Goal: Transaction & Acquisition: Purchase product/service

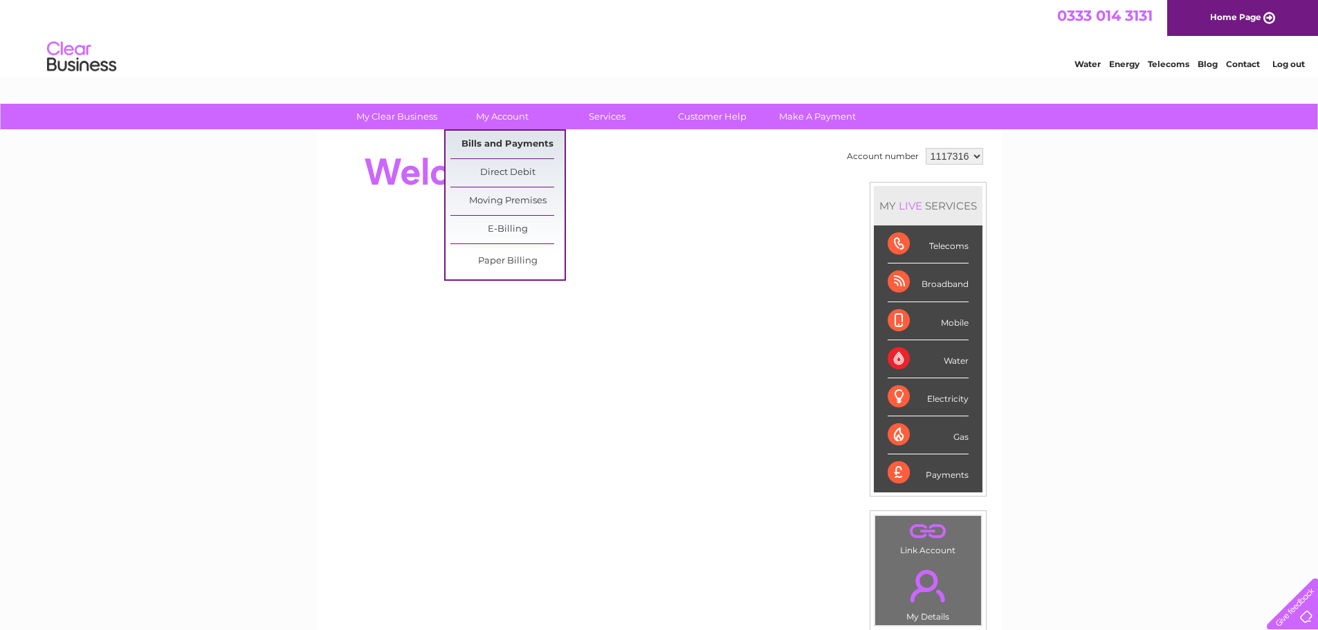
click at [497, 142] on link "Bills and Payments" at bounding box center [507, 145] width 114 height 28
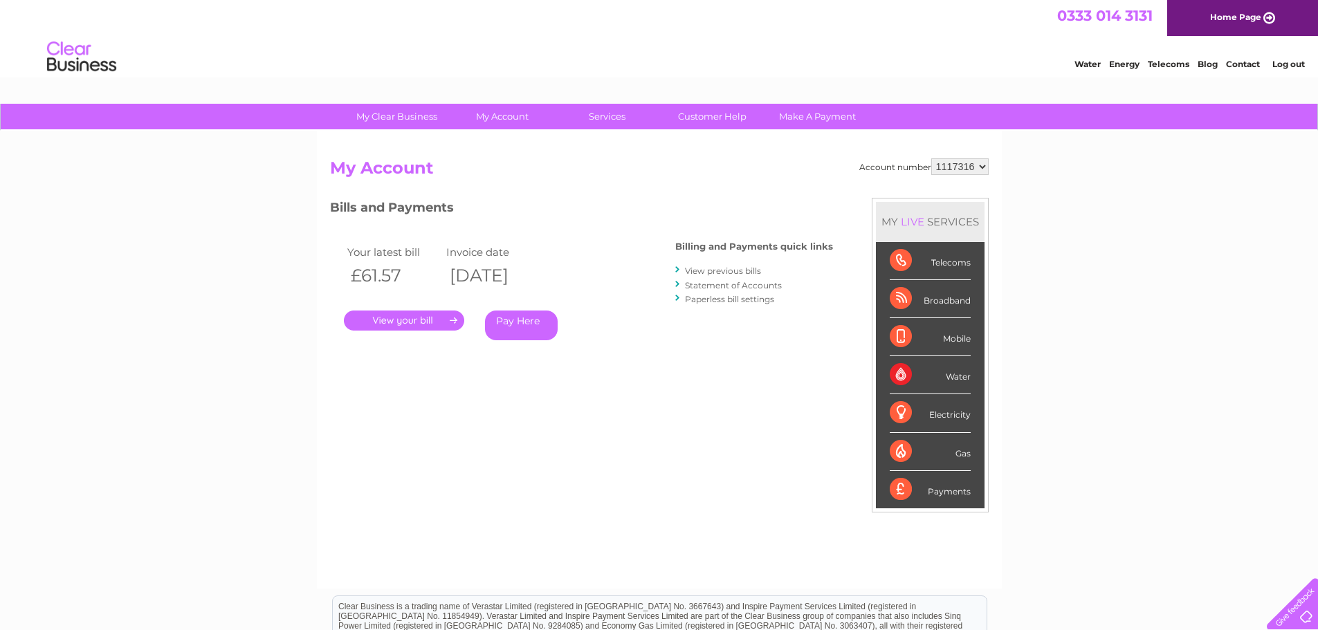
click at [515, 317] on link "Pay Here" at bounding box center [521, 326] width 73 height 30
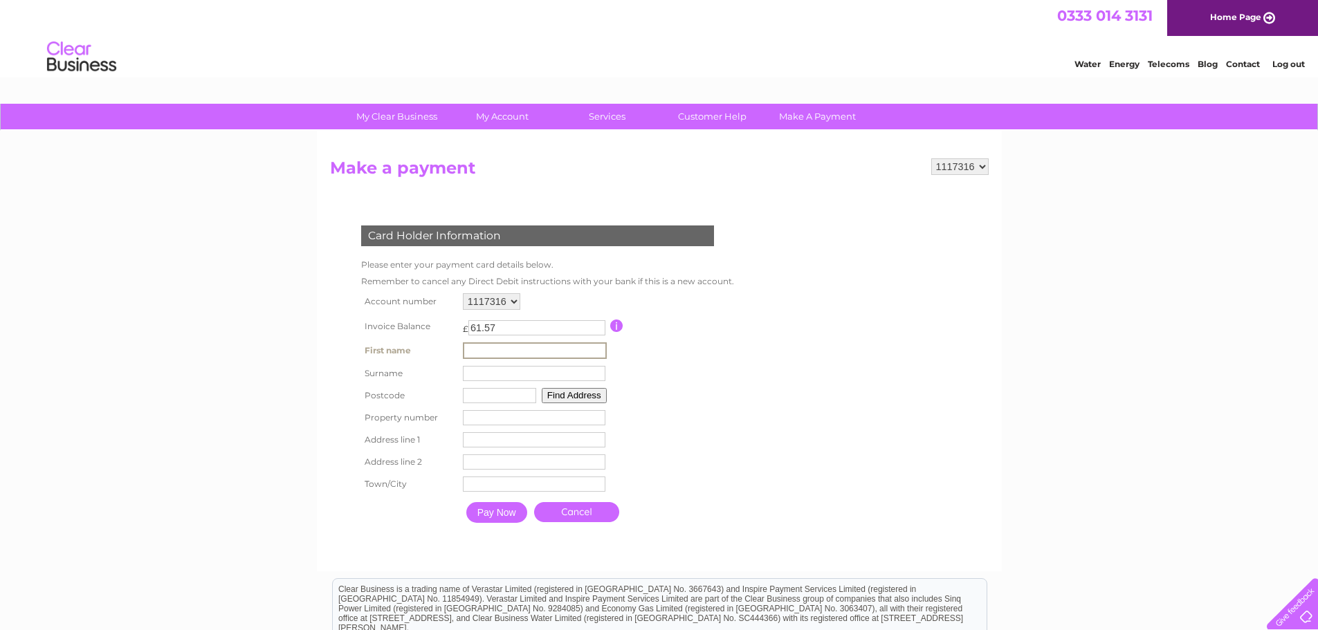
click at [514, 350] on input "text" at bounding box center [535, 350] width 144 height 17
type input "Debra"
type input "Anderson"
type input "PA16 8TR"
type input "54"
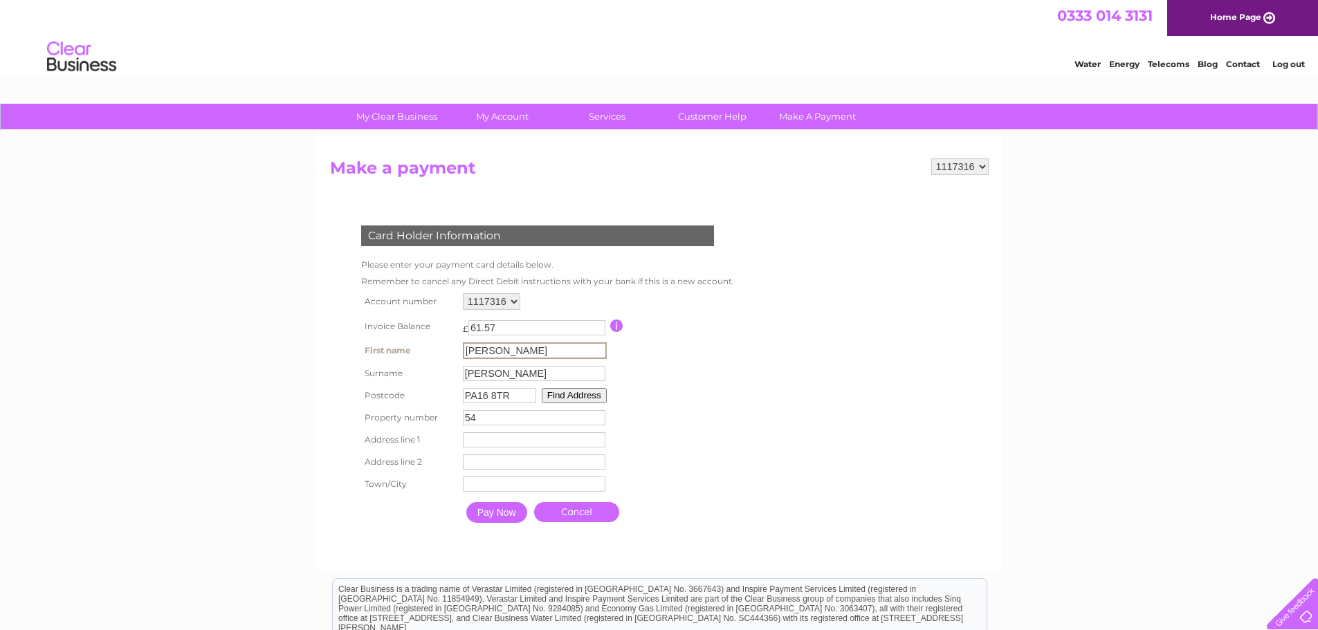
type input "54 Kelly Street"
type input "GREENOCK , Inverclyde , GB"
type input "GREENOCK"
click at [498, 513] on input "Pay Now" at bounding box center [495, 511] width 61 height 21
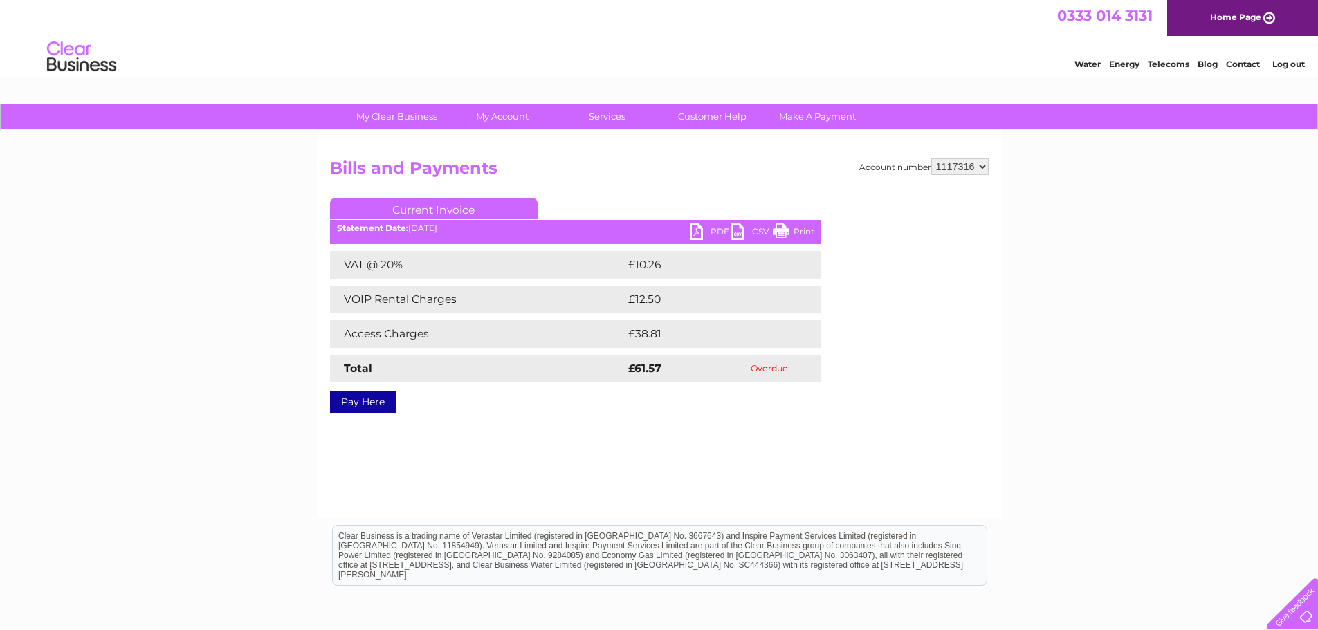
click at [711, 228] on link "PDF" at bounding box center [710, 233] width 41 height 20
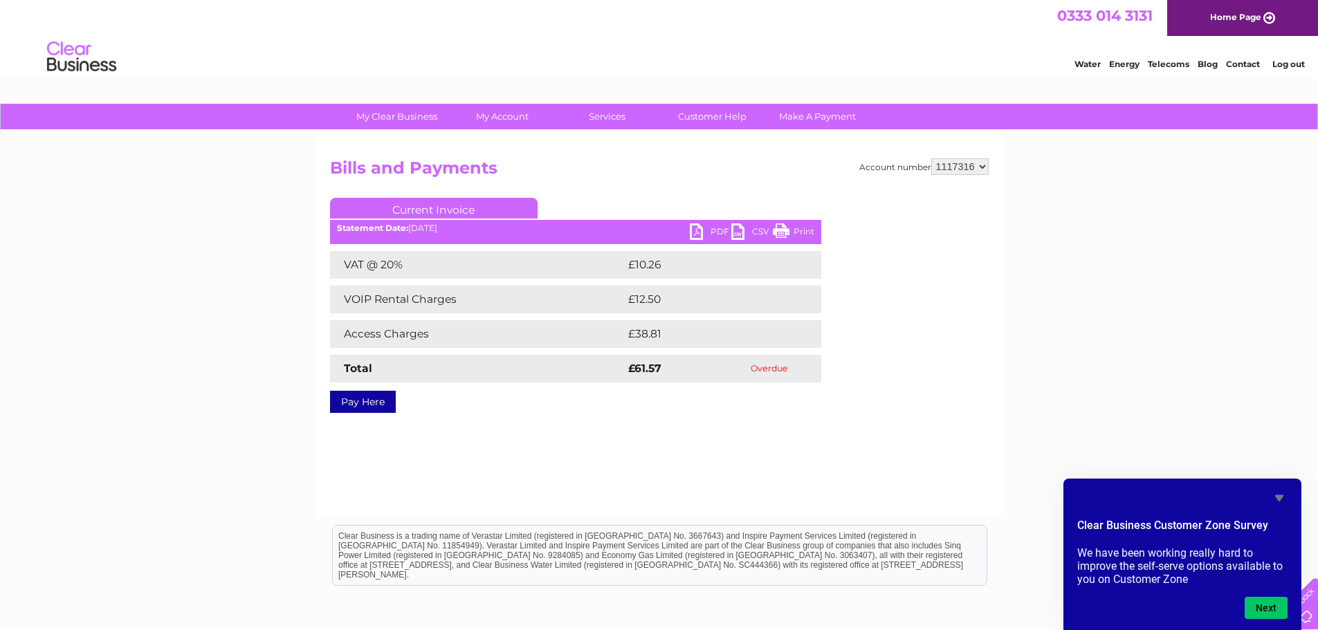
click at [377, 401] on link "Pay Here" at bounding box center [363, 402] width 66 height 22
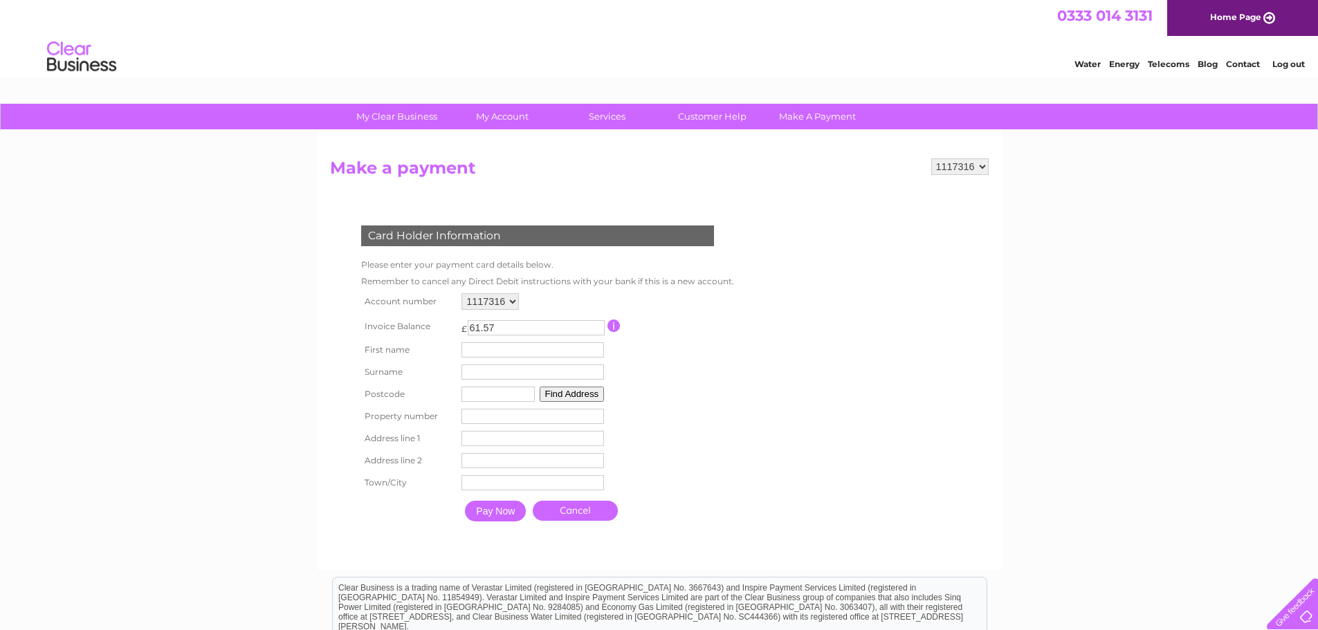
click at [479, 351] on input "text" at bounding box center [532, 349] width 142 height 15
type input "[PERSON_NAME]"
type input "PA16 8TR"
type input "54"
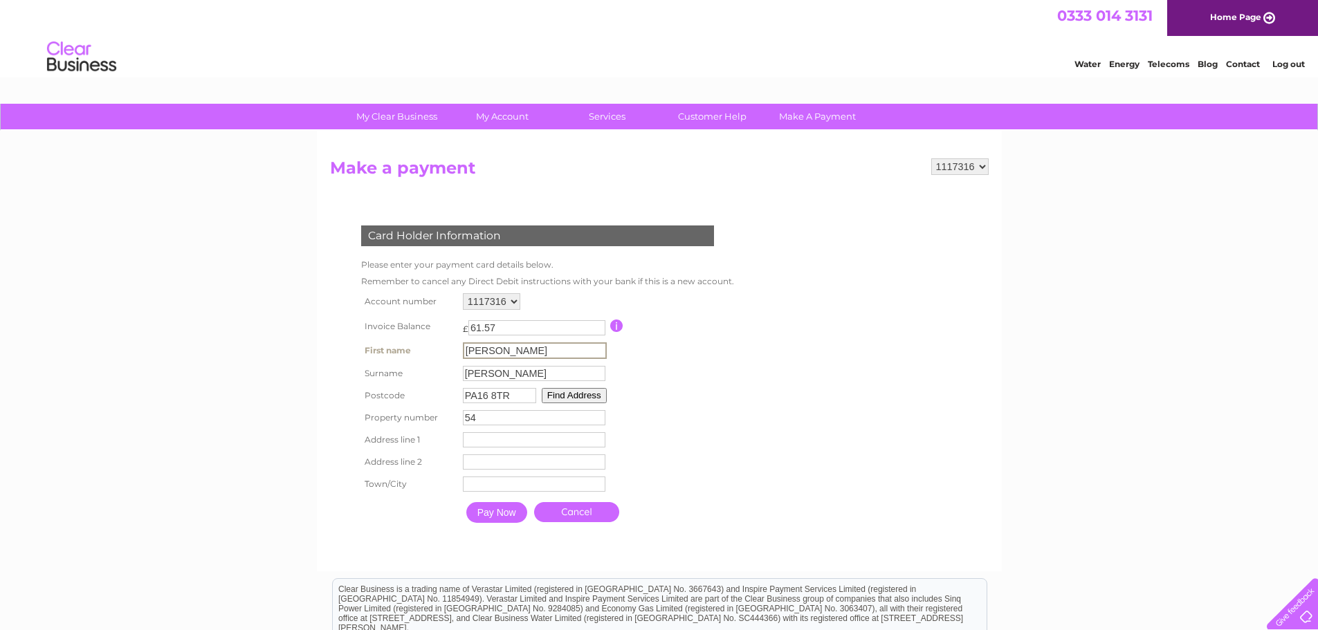
type input "[STREET_ADDRESS][PERSON_NAME]"
type input "GREENOCK , [GEOGRAPHIC_DATA] , [GEOGRAPHIC_DATA]"
type input "GREENOCK"
click at [495, 514] on input "Pay Now" at bounding box center [495, 511] width 61 height 21
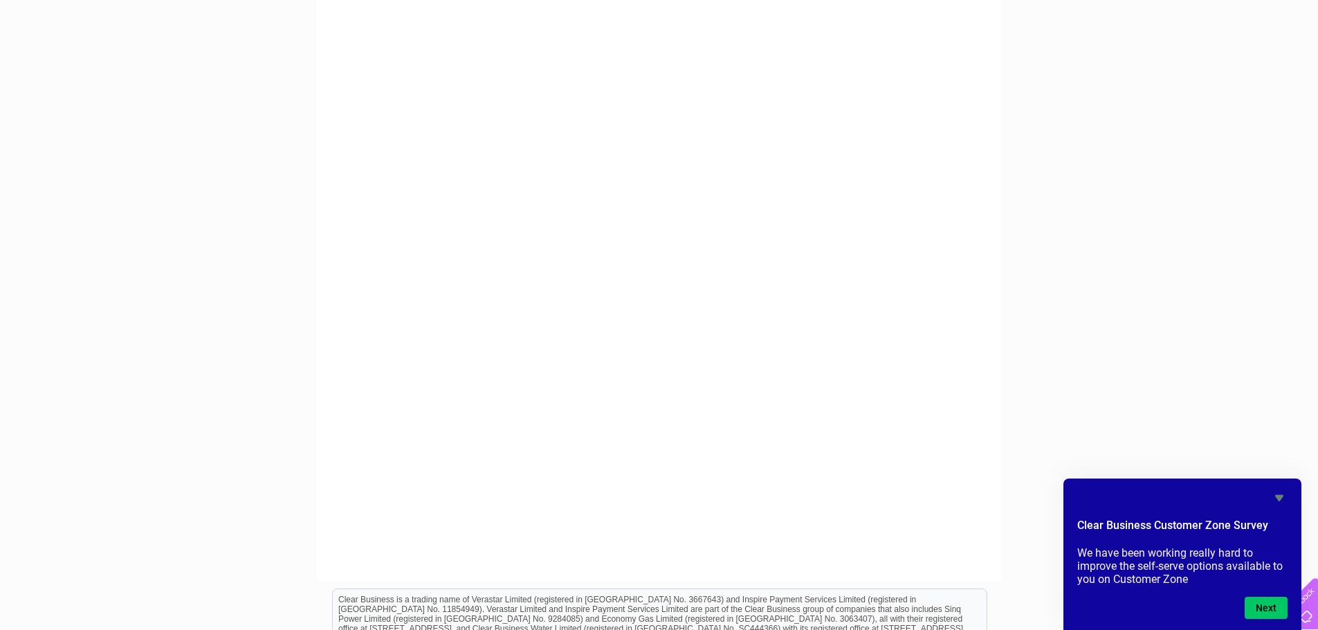
scroll to position [346, 0]
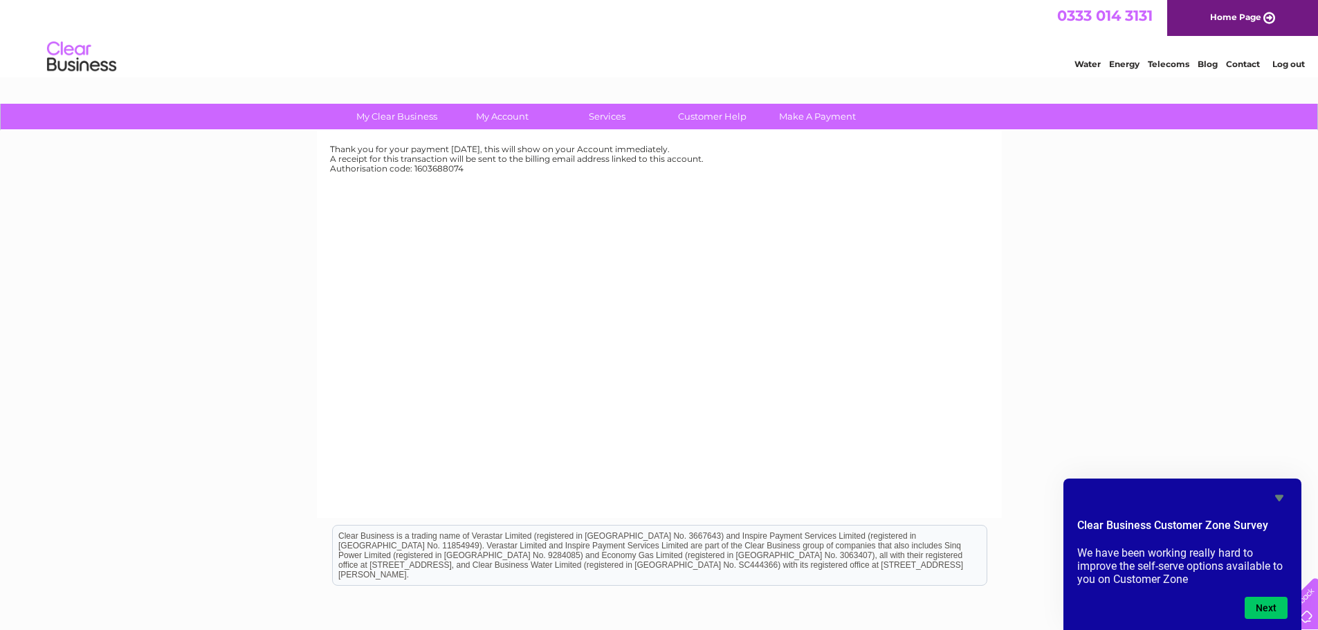
click at [1088, 316] on div "My Clear Business Login Details My Details My Preferences Link Account My Accou…" at bounding box center [659, 429] width 1318 height 651
click at [560, 389] on div "Thank you for your payment today, this will show on your Account immediately. A…" at bounding box center [659, 324] width 685 height 387
